Goal: Participate in discussion: Engage in conversation with other users on a specific topic

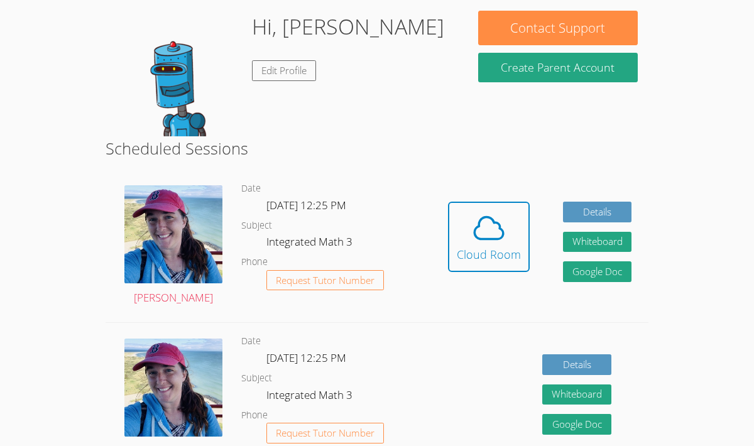
scroll to position [113, 0]
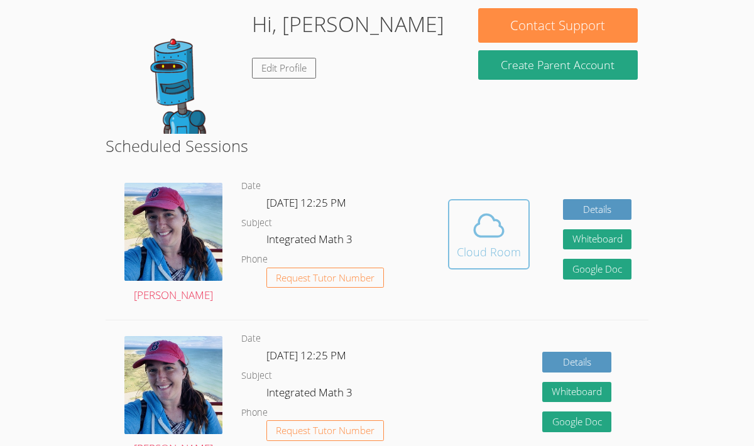
click at [476, 226] on icon at bounding box center [489, 226] width 29 height 22
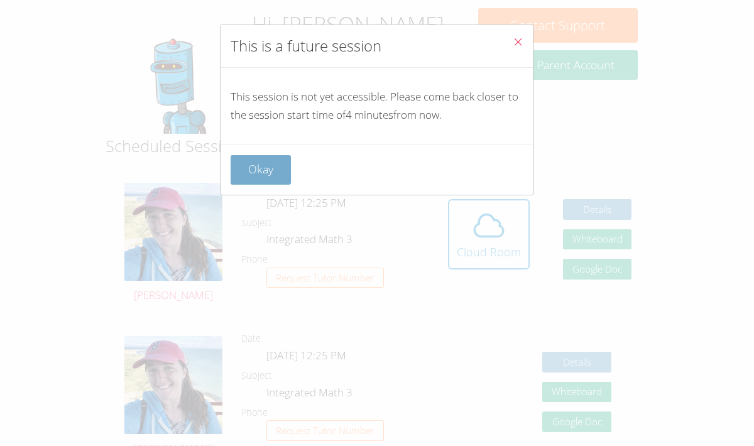
click at [250, 177] on button "Okay" at bounding box center [261, 170] width 60 height 30
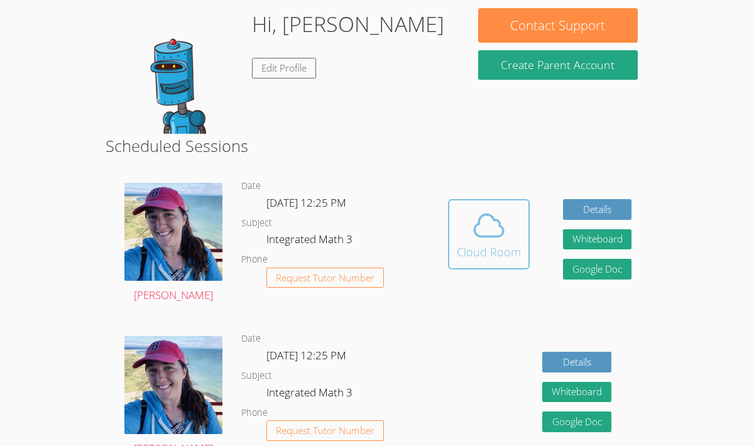
click at [519, 235] on button "Cloud Room" at bounding box center [489, 234] width 82 height 70
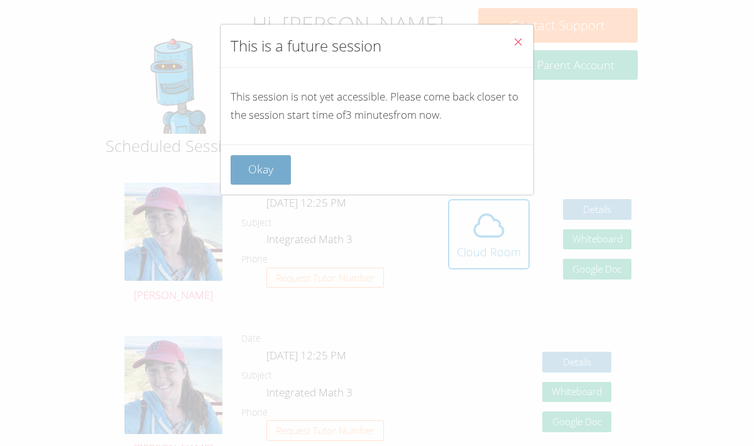
click at [265, 165] on button "Okay" at bounding box center [261, 170] width 60 height 30
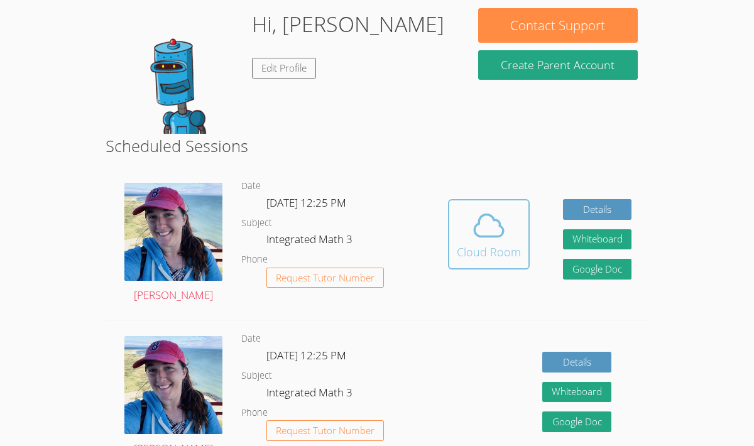
click at [499, 234] on icon at bounding box center [489, 225] width 35 height 35
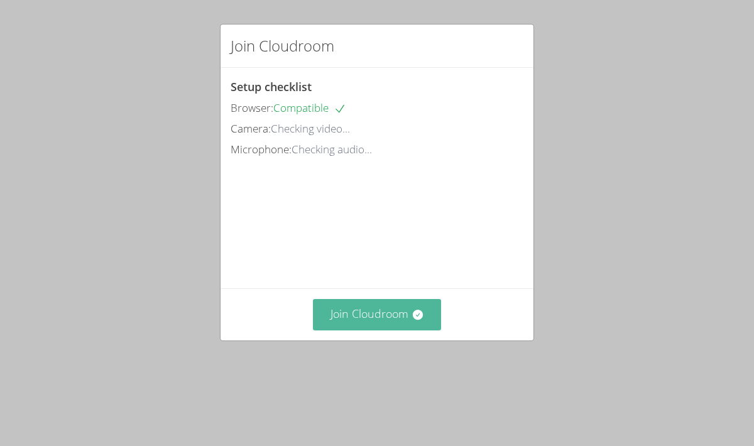
click at [406, 330] on button "Join Cloudroom" at bounding box center [377, 314] width 129 height 31
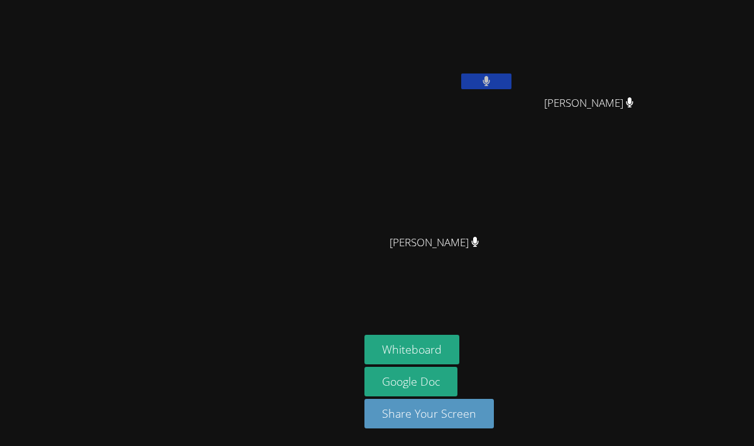
click at [512, 79] on button at bounding box center [486, 82] width 50 height 16
click at [493, 80] on icon at bounding box center [486, 81] width 13 height 11
click at [512, 82] on button at bounding box center [486, 82] width 50 height 16
click at [493, 82] on icon at bounding box center [486, 81] width 13 height 11
click at [512, 82] on button at bounding box center [486, 82] width 50 height 16
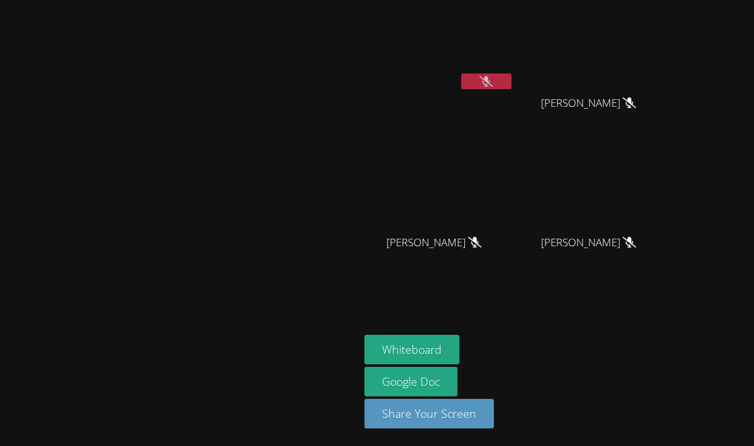
click at [493, 81] on icon at bounding box center [486, 81] width 13 height 11
click at [491, 81] on icon at bounding box center [487, 81] width 8 height 11
click at [512, 86] on button at bounding box center [486, 82] width 50 height 16
click at [512, 84] on button at bounding box center [486, 82] width 50 height 16
click at [493, 78] on icon at bounding box center [486, 81] width 13 height 11
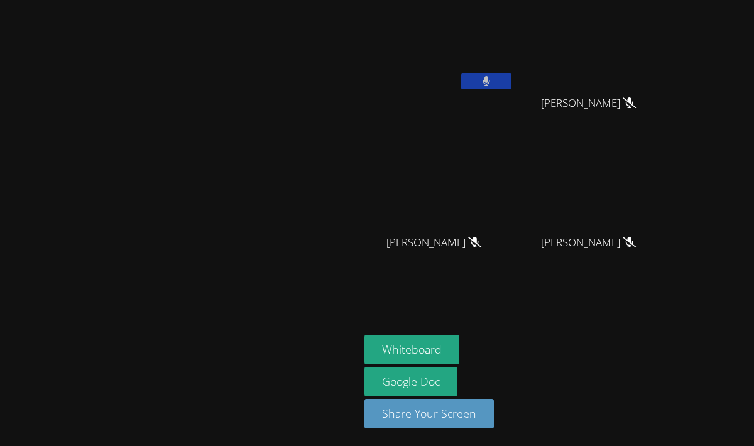
click at [490, 78] on icon at bounding box center [487, 81] width 8 height 11
click at [493, 78] on icon at bounding box center [486, 81] width 13 height 11
click at [490, 78] on icon at bounding box center [487, 81] width 8 height 11
click at [493, 81] on icon at bounding box center [486, 81] width 13 height 11
click at [491, 77] on icon at bounding box center [487, 81] width 8 height 11
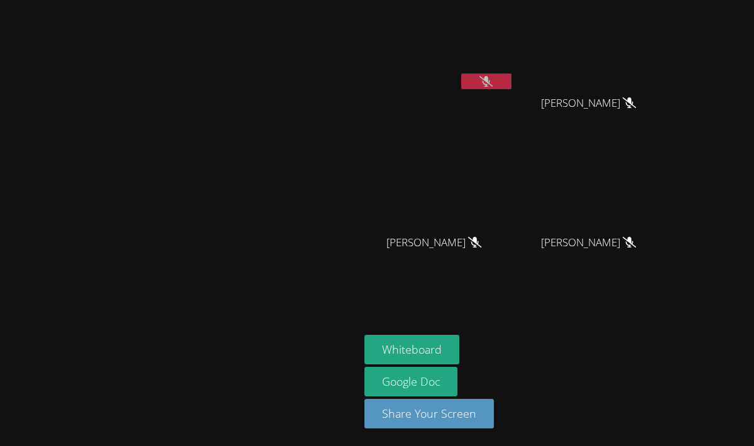
click at [512, 84] on button at bounding box center [486, 82] width 50 height 16
click at [512, 79] on button at bounding box center [486, 82] width 50 height 16
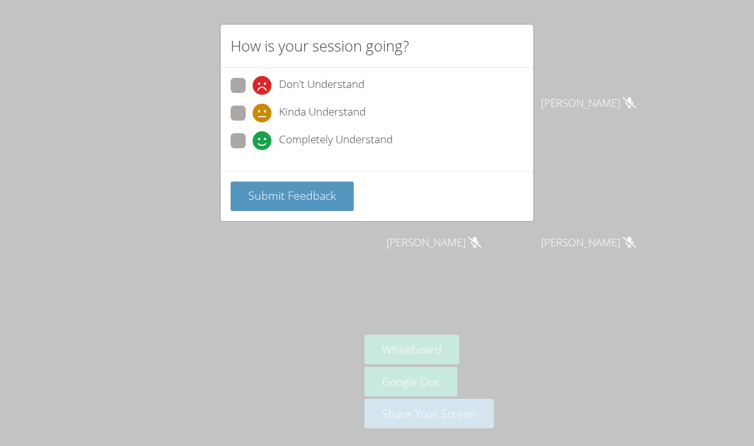
click at [264, 112] on icon at bounding box center [262, 113] width 19 height 19
click at [263, 112] on input "Kinda Understand" at bounding box center [258, 111] width 11 height 11
radio input "true"
click at [300, 195] on span "Submit Feedback" at bounding box center [292, 195] width 88 height 15
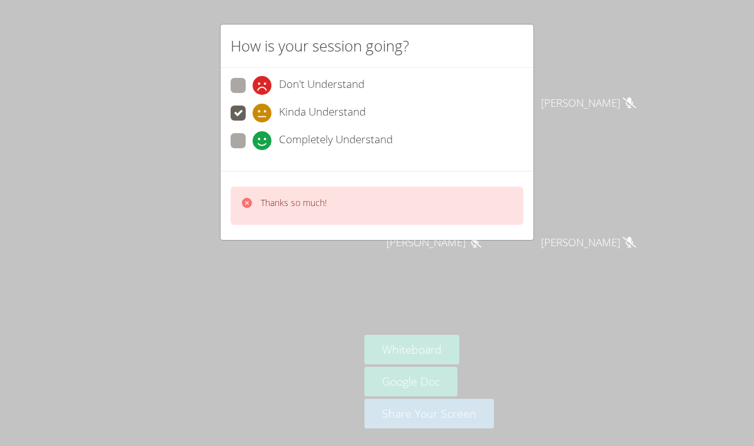
click at [267, 213] on div "Thanks so much!" at bounding box center [294, 206] width 66 height 18
click at [246, 199] on icon at bounding box center [247, 203] width 10 height 10
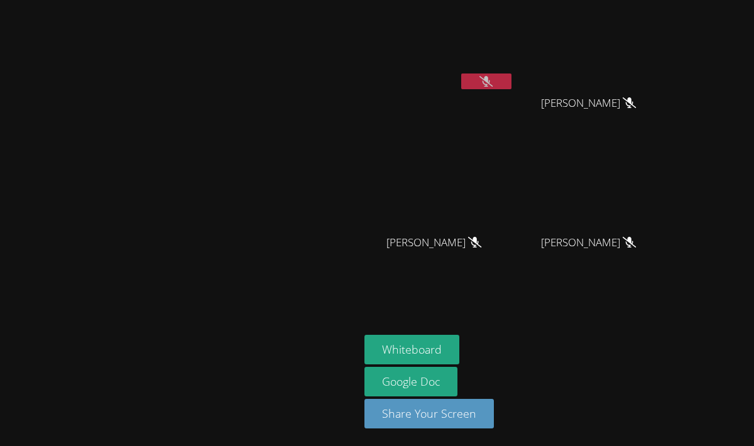
click at [493, 76] on icon at bounding box center [486, 81] width 13 height 11
click at [491, 76] on icon at bounding box center [487, 81] width 8 height 11
click at [512, 82] on button at bounding box center [486, 82] width 50 height 16
click at [491, 80] on icon at bounding box center [487, 81] width 8 height 11
click at [493, 84] on icon at bounding box center [486, 81] width 13 height 11
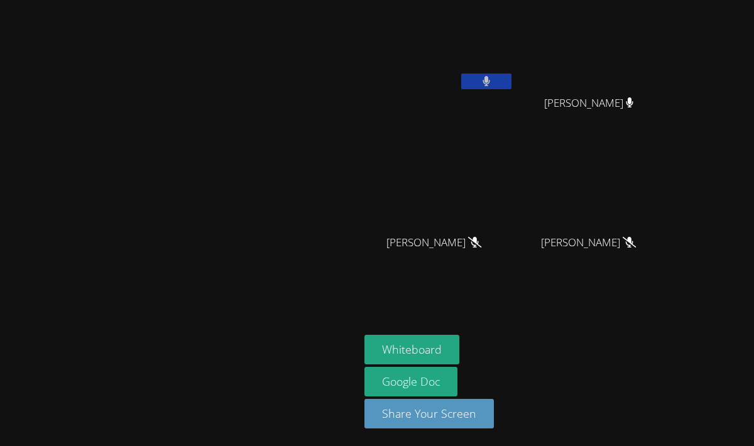
click at [512, 81] on button at bounding box center [486, 82] width 50 height 16
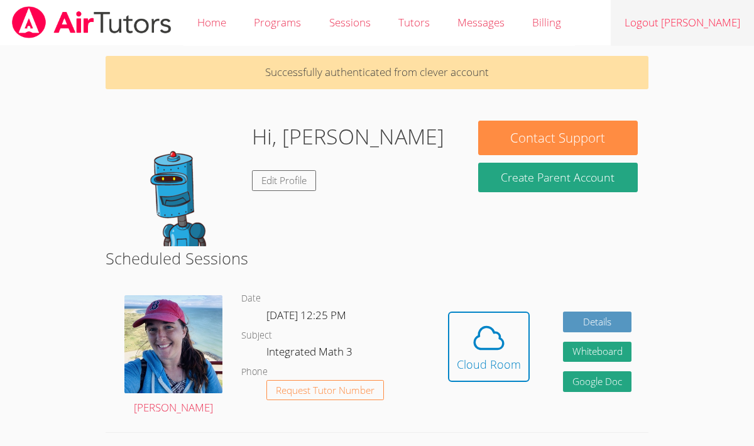
click at [727, 31] on link "Logout [PERSON_NAME]" at bounding box center [682, 23] width 143 height 46
